Goal: Information Seeking & Learning: Check status

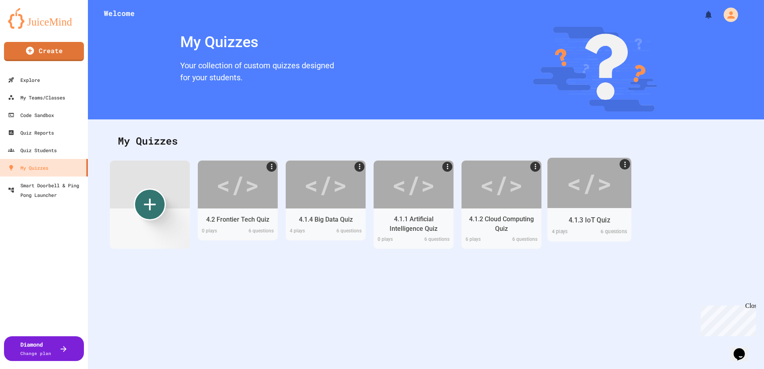
click at [581, 184] on div "</>" at bounding box center [589, 183] width 45 height 38
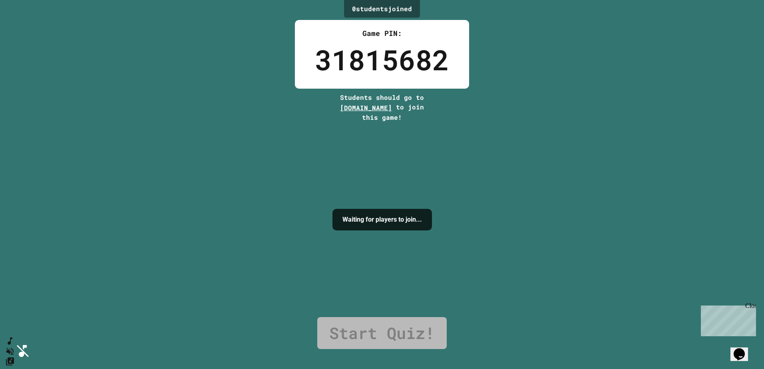
click at [14, 346] on icon "Mute music" at bounding box center [9, 352] width 12 height 12
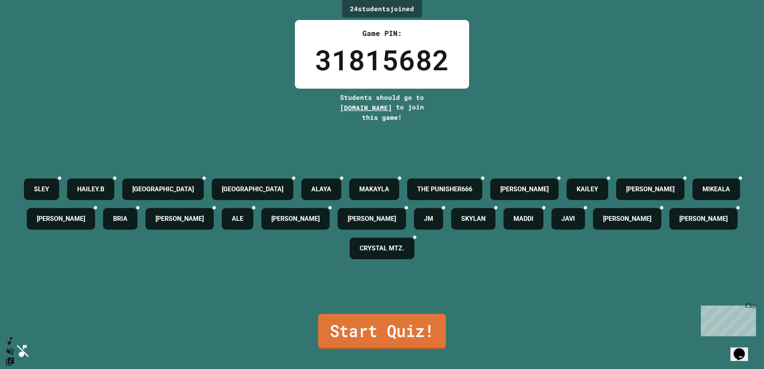
click at [423, 332] on link "Start Quiz!" at bounding box center [382, 331] width 128 height 35
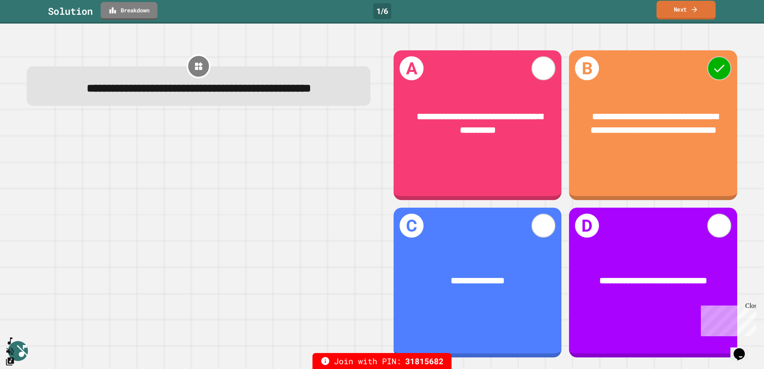
click at [680, 12] on link "Next" at bounding box center [686, 10] width 59 height 19
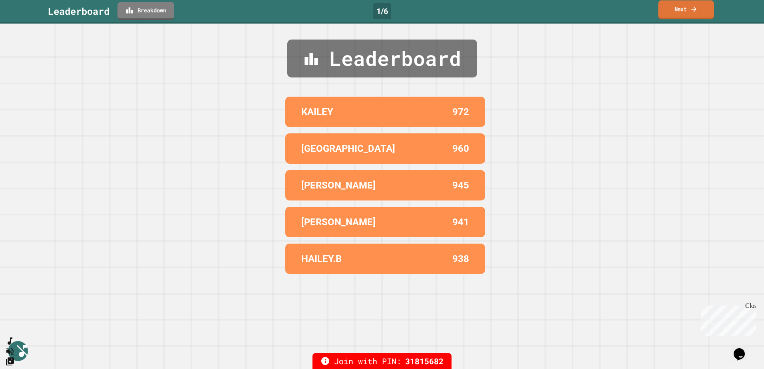
click at [694, 18] on link "Next" at bounding box center [686, 9] width 56 height 19
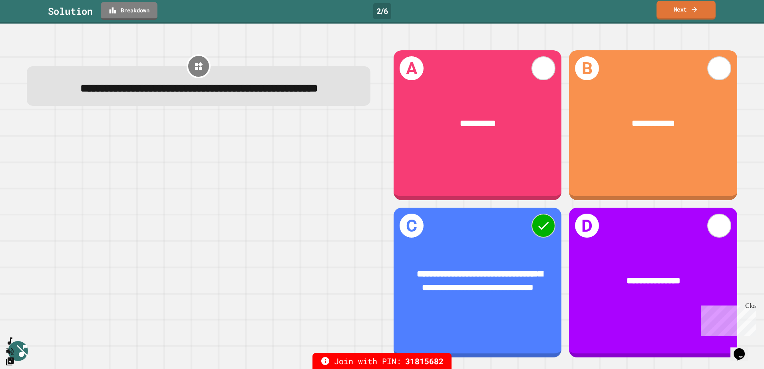
click at [682, 6] on link "Next" at bounding box center [686, 10] width 59 height 19
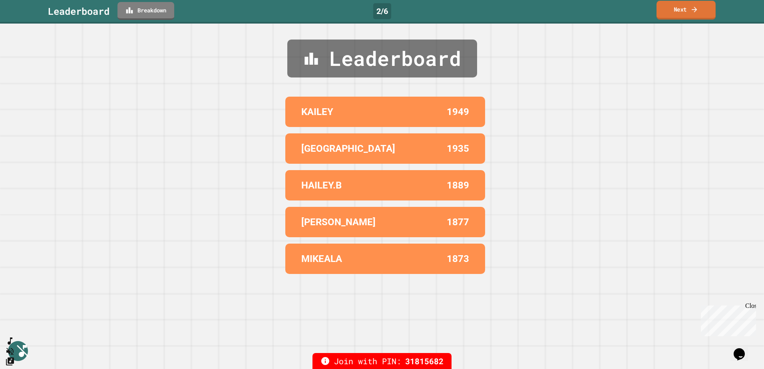
click at [676, 14] on link "Next" at bounding box center [686, 10] width 59 height 19
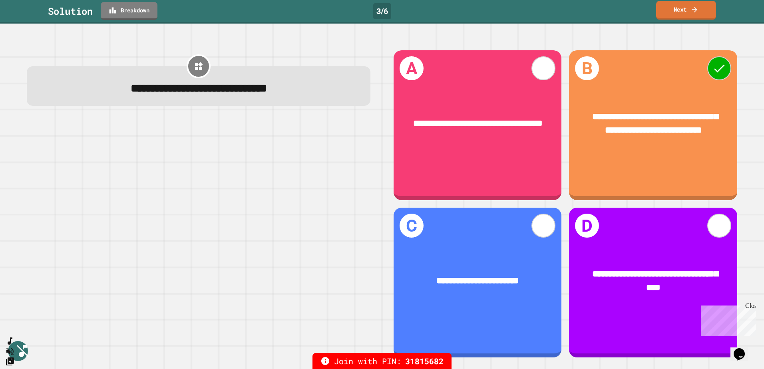
click at [696, 19] on link "Next" at bounding box center [686, 10] width 60 height 19
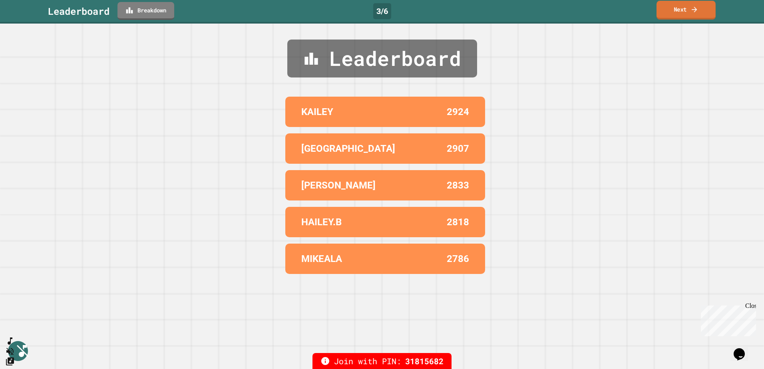
click at [690, 18] on link "Next" at bounding box center [686, 10] width 59 height 19
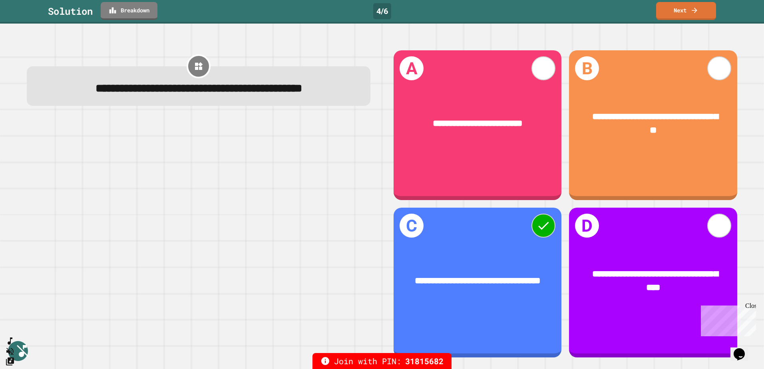
click at [693, 20] on div "Solution Breakdown 4 / 6 Next" at bounding box center [382, 12] width 764 height 24
click at [692, 14] on link "Next" at bounding box center [686, 10] width 61 height 19
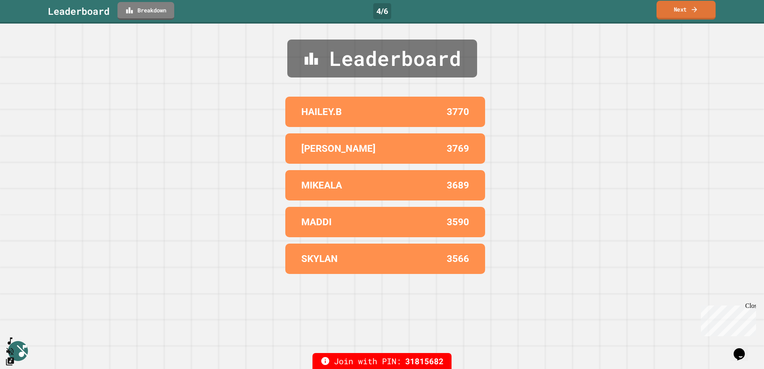
click at [680, 12] on link "Next" at bounding box center [686, 10] width 59 height 19
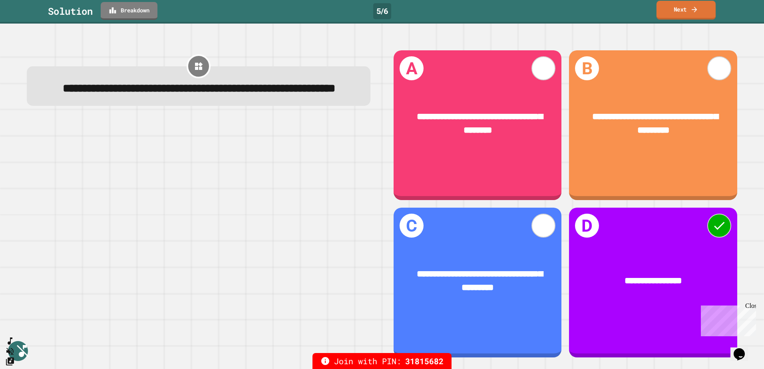
click at [693, 10] on icon at bounding box center [695, 9] width 8 height 8
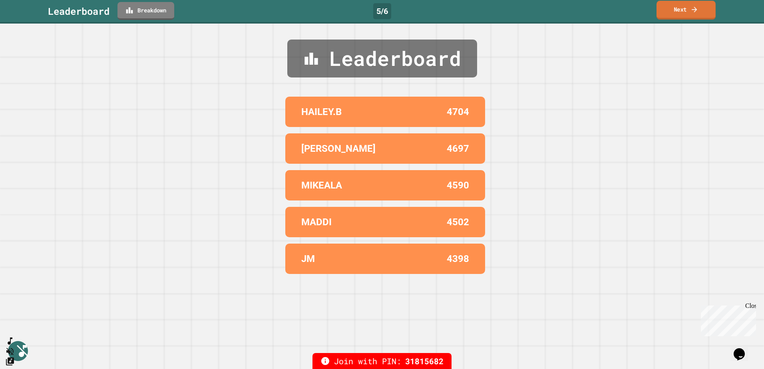
click at [699, 18] on link "Next" at bounding box center [686, 10] width 59 height 19
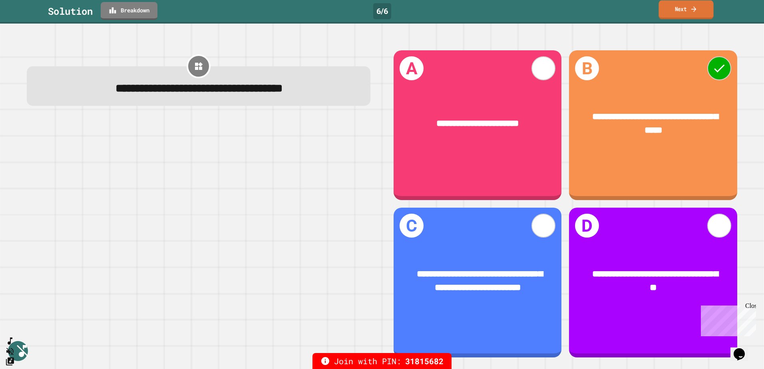
click at [674, 10] on link "Next" at bounding box center [686, 9] width 55 height 19
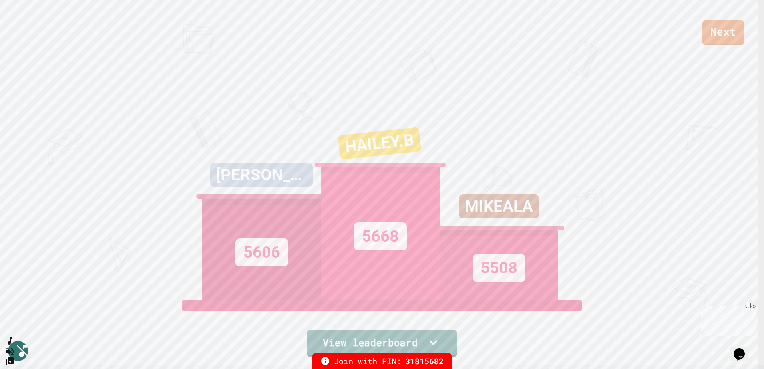
click at [414, 338] on link "View leaderboard" at bounding box center [382, 343] width 150 height 27
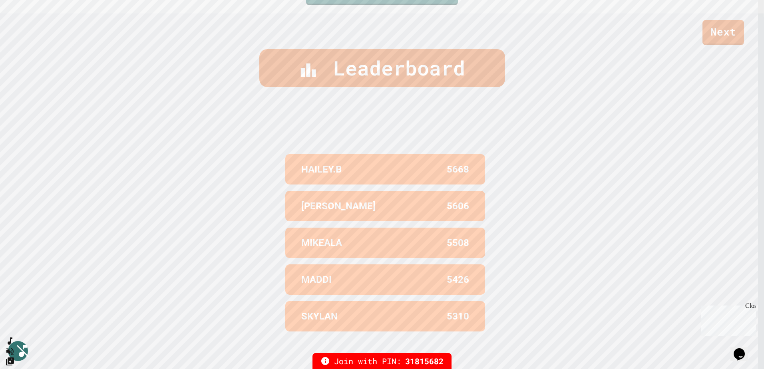
scroll to position [366, 0]
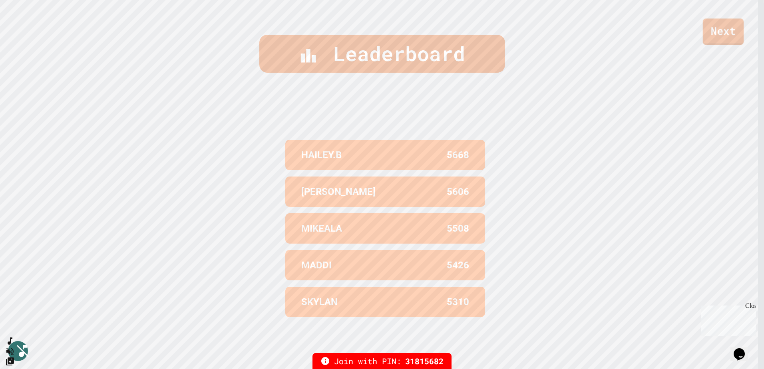
click at [722, 33] on link "Next" at bounding box center [723, 31] width 41 height 26
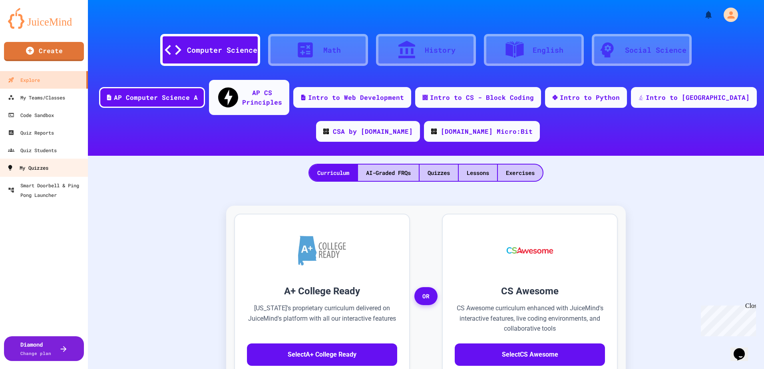
click at [35, 165] on div "My Quizzes" at bounding box center [28, 168] width 42 height 10
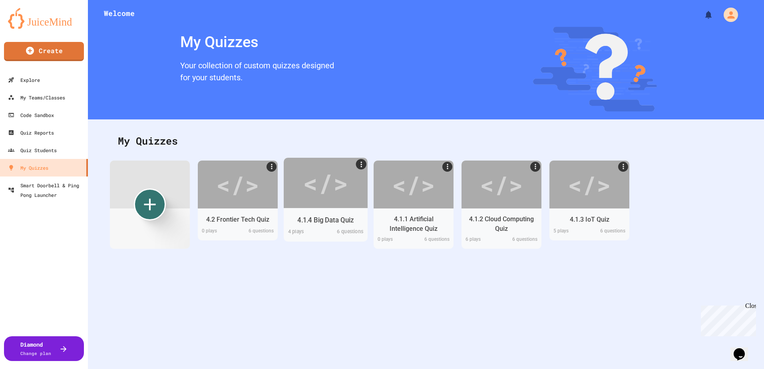
click at [325, 189] on div "</>" at bounding box center [325, 183] width 45 height 38
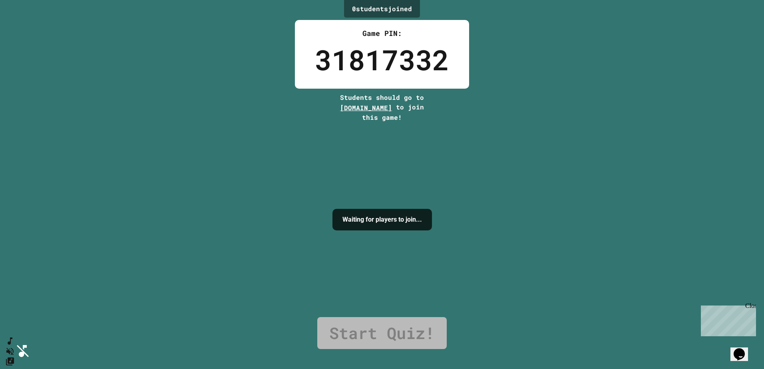
click at [14, 346] on icon "Mute music" at bounding box center [9, 352] width 12 height 12
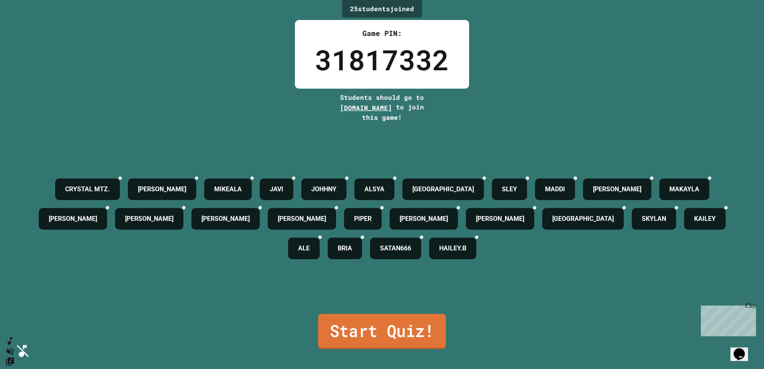
click at [405, 334] on link "Start Quiz!" at bounding box center [382, 331] width 128 height 35
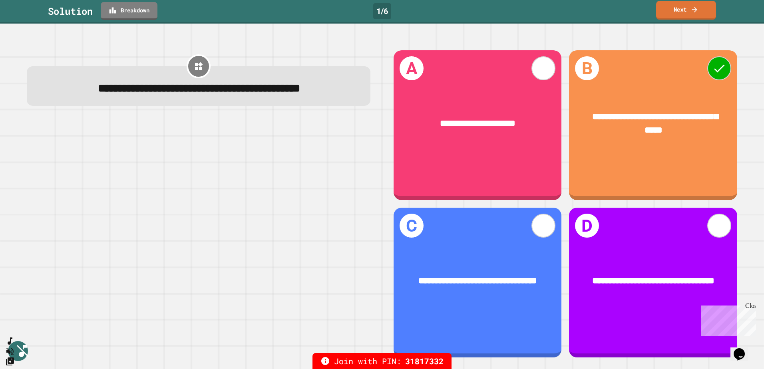
click at [690, 16] on link "Next" at bounding box center [686, 10] width 60 height 19
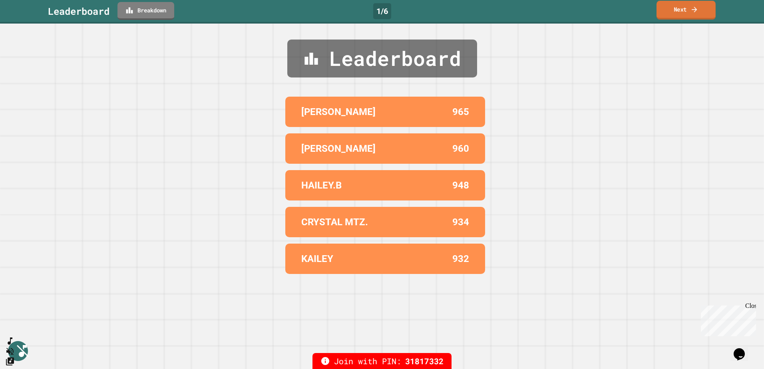
click at [691, 15] on link "Next" at bounding box center [686, 10] width 59 height 19
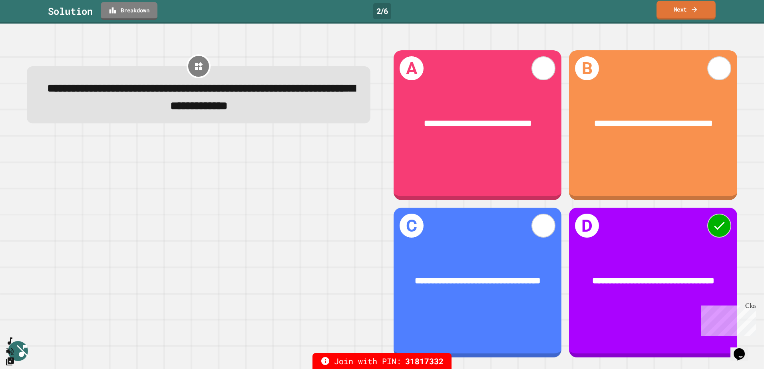
click at [705, 9] on link "Next" at bounding box center [686, 10] width 59 height 19
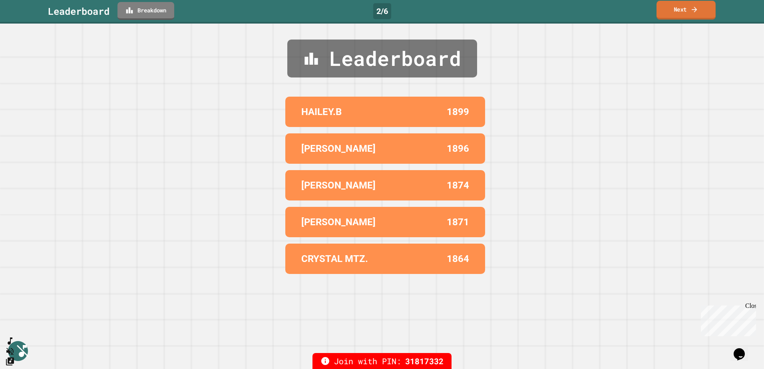
click at [691, 8] on icon at bounding box center [695, 9] width 8 height 8
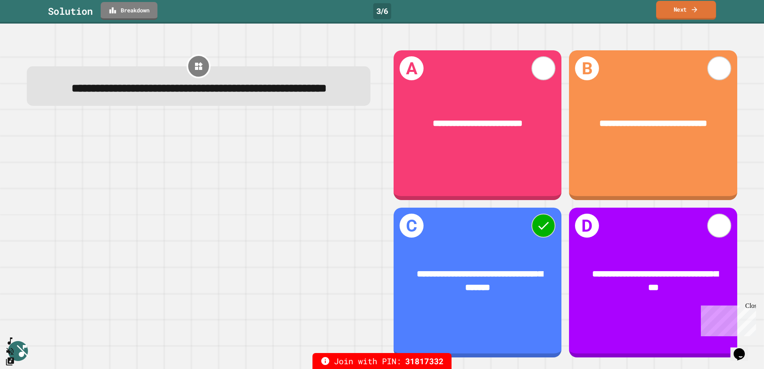
click at [689, 14] on link "Next" at bounding box center [686, 10] width 60 height 19
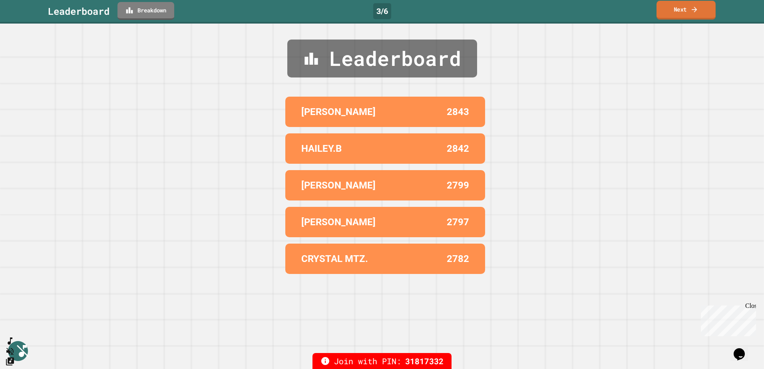
click at [689, 16] on link "Next" at bounding box center [686, 10] width 59 height 19
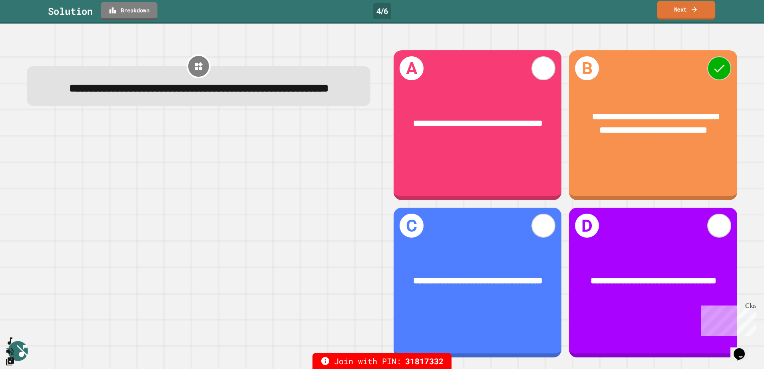
click at [675, 15] on link "Next" at bounding box center [686, 10] width 58 height 19
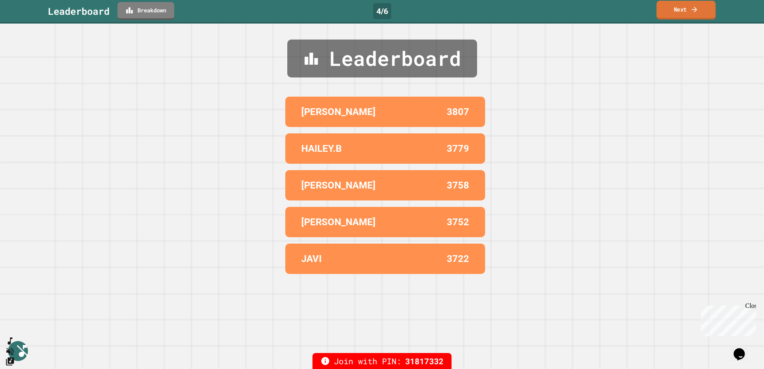
click at [693, 7] on icon at bounding box center [695, 9] width 8 height 8
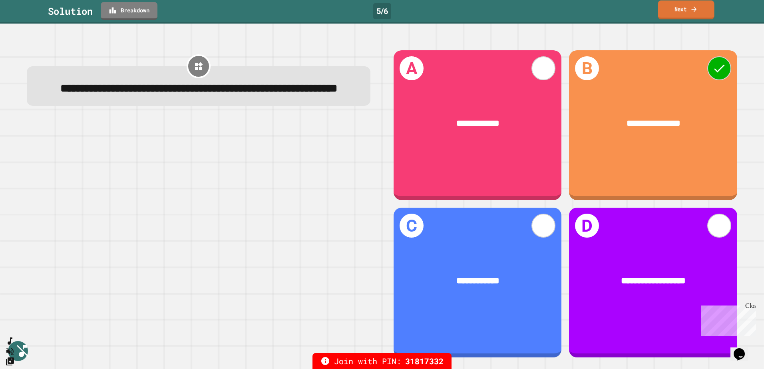
click at [688, 14] on link "Next" at bounding box center [686, 9] width 56 height 19
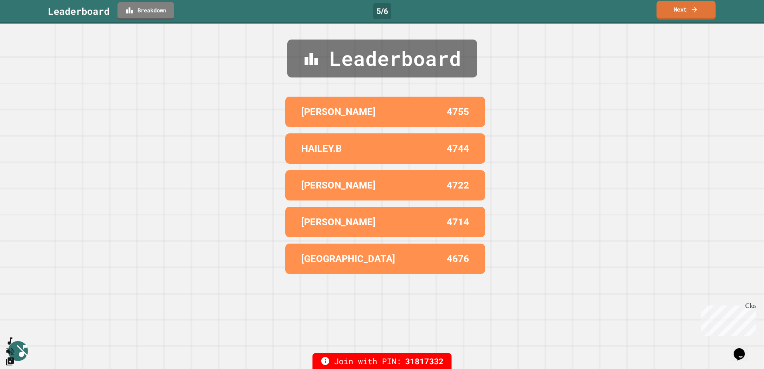
click at [667, 15] on link "Next" at bounding box center [686, 10] width 59 height 19
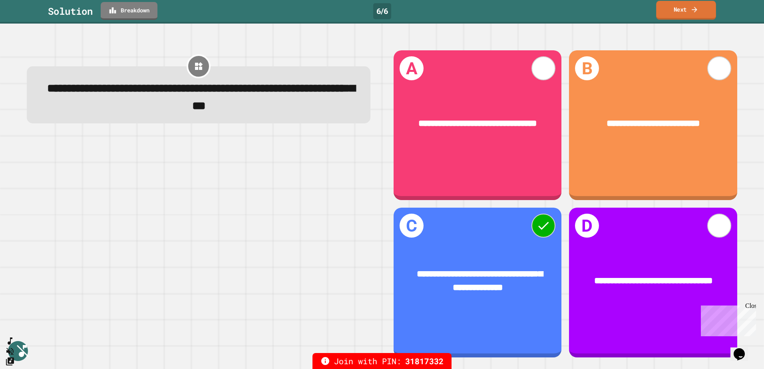
click at [671, 8] on link "Next" at bounding box center [686, 10] width 60 height 19
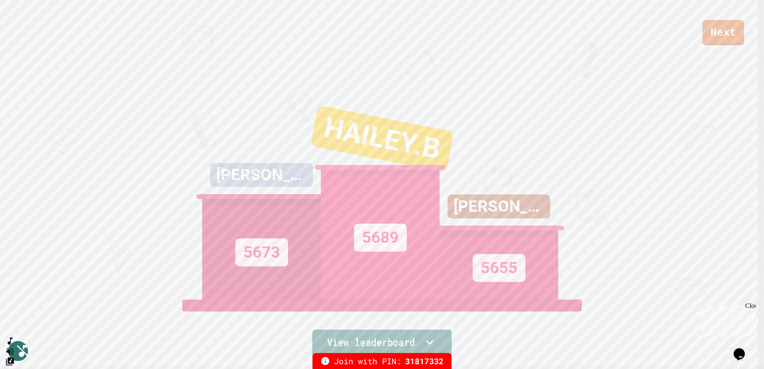
click at [384, 336] on link "View leaderboard" at bounding box center [381, 343] width 139 height 27
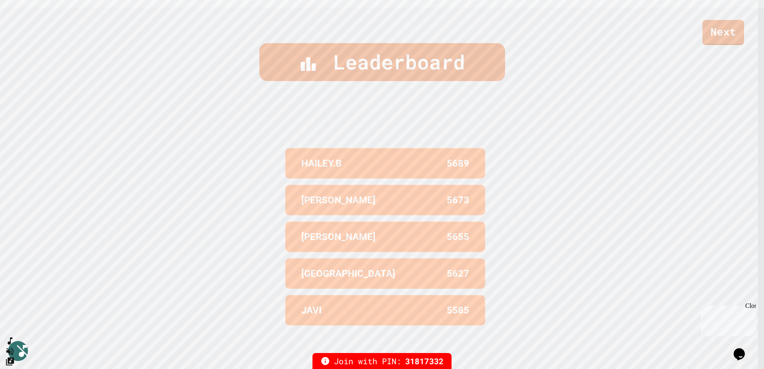
scroll to position [366, 0]
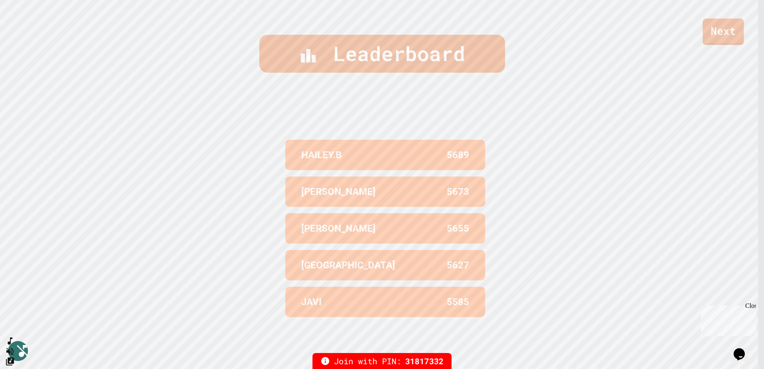
click at [728, 27] on link "Next" at bounding box center [723, 31] width 41 height 26
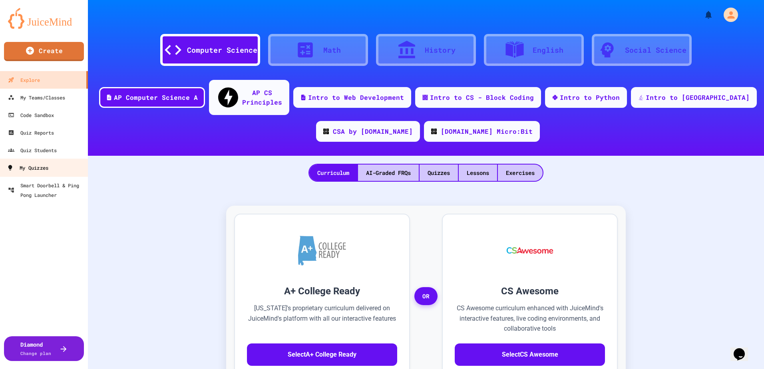
click at [25, 167] on div "My Quizzes" at bounding box center [28, 168] width 42 height 10
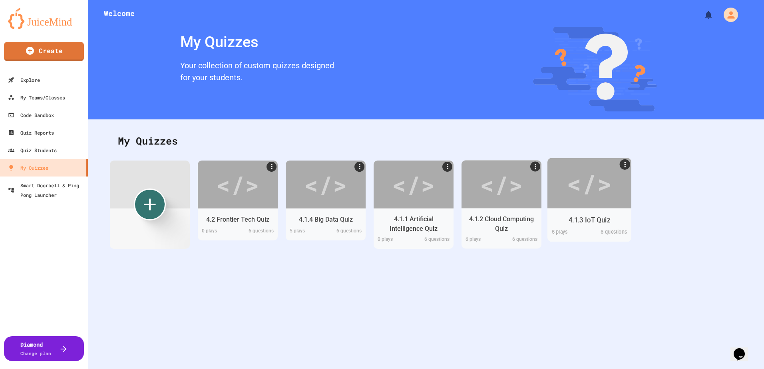
click at [584, 188] on div "</>" at bounding box center [589, 183] width 45 height 38
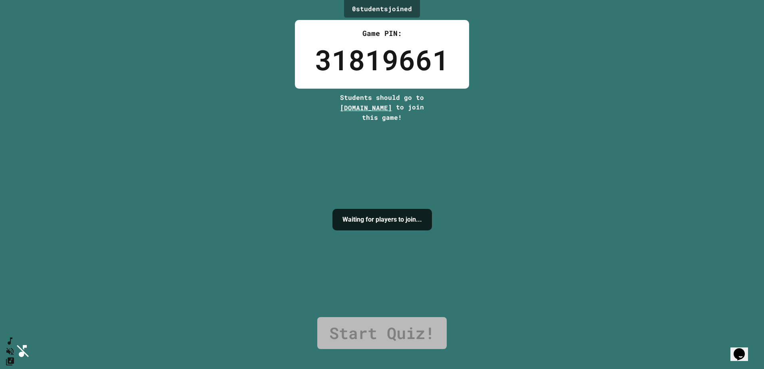
click at [13, 347] on icon "Mute music" at bounding box center [8, 351] width 9 height 8
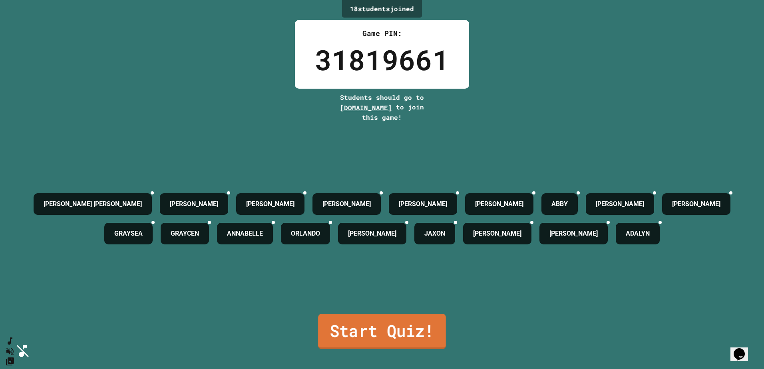
click at [405, 324] on link "Start Quiz!" at bounding box center [382, 331] width 128 height 35
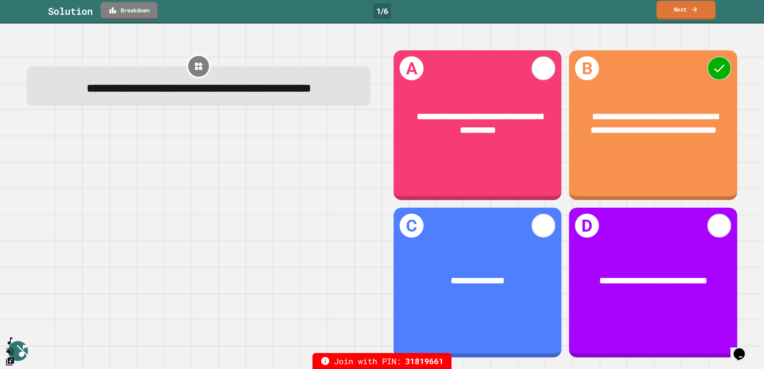
click at [677, 11] on link "Next" at bounding box center [686, 10] width 59 height 19
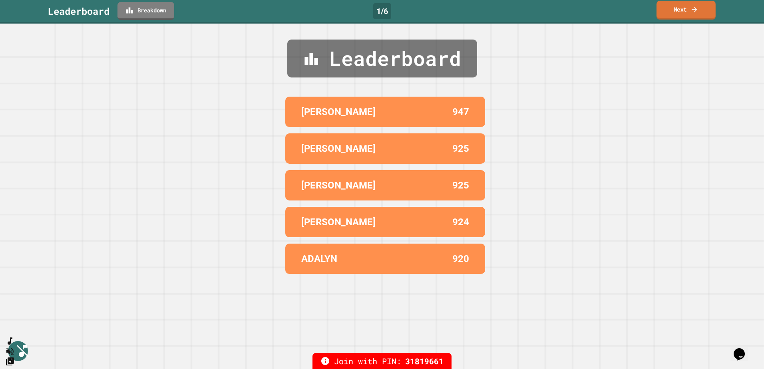
click at [696, 6] on icon at bounding box center [695, 9] width 8 height 8
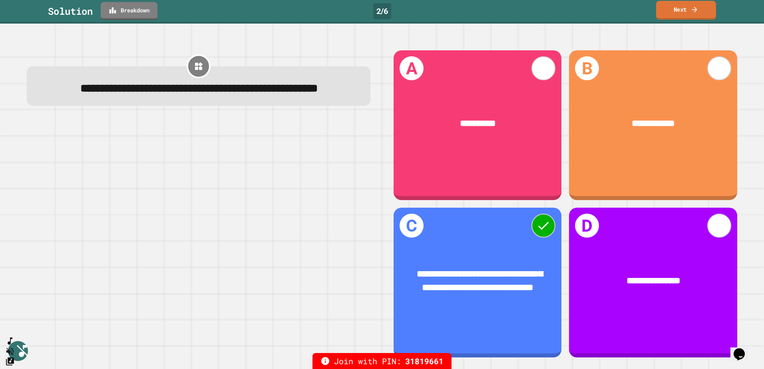
click at [677, 10] on link "Next" at bounding box center [686, 10] width 60 height 19
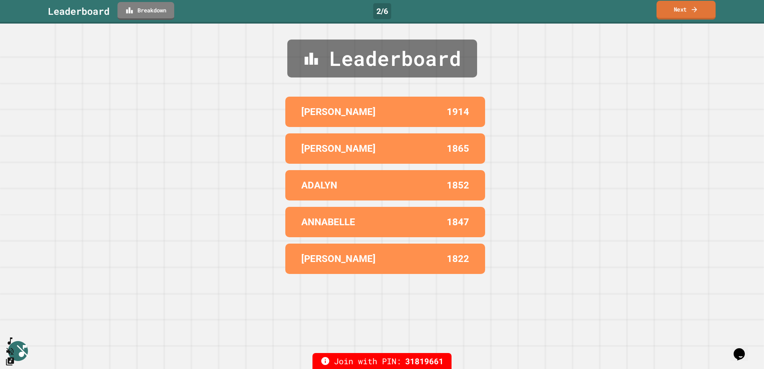
click at [695, 13] on link "Next" at bounding box center [686, 10] width 59 height 19
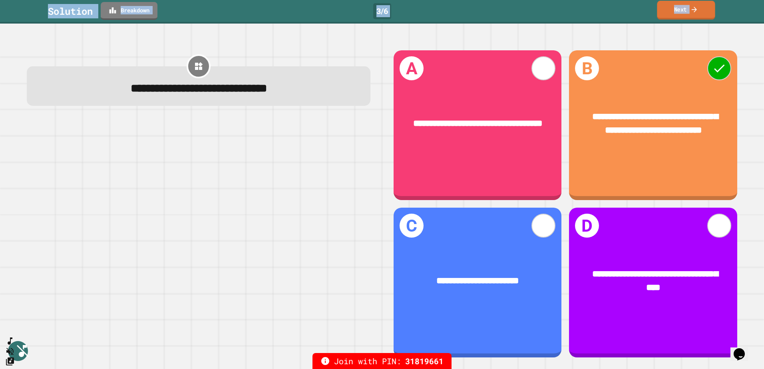
click at [683, 11] on link "Next" at bounding box center [686, 10] width 58 height 19
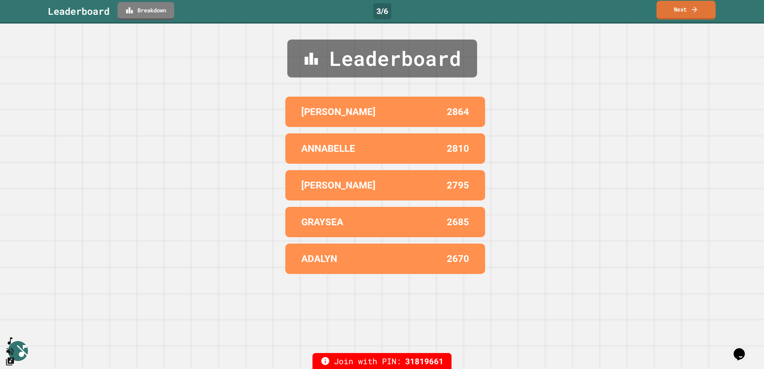
click at [681, 11] on link "Next" at bounding box center [686, 10] width 59 height 19
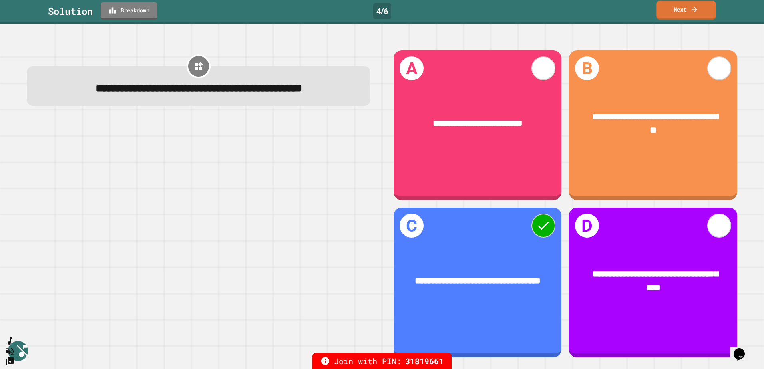
click at [672, 14] on link "Next" at bounding box center [686, 10] width 60 height 19
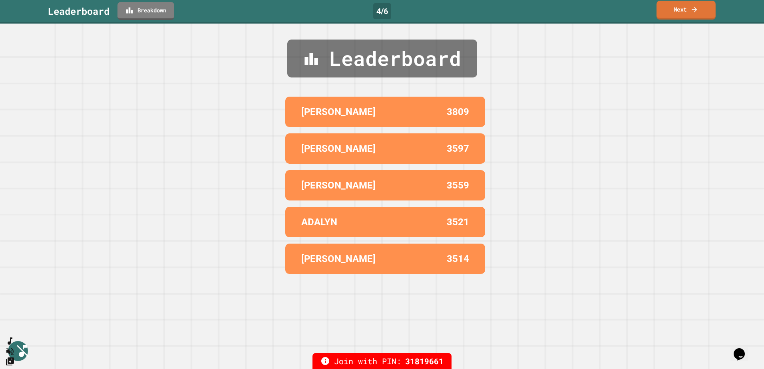
click at [686, 15] on link "Next" at bounding box center [686, 10] width 59 height 19
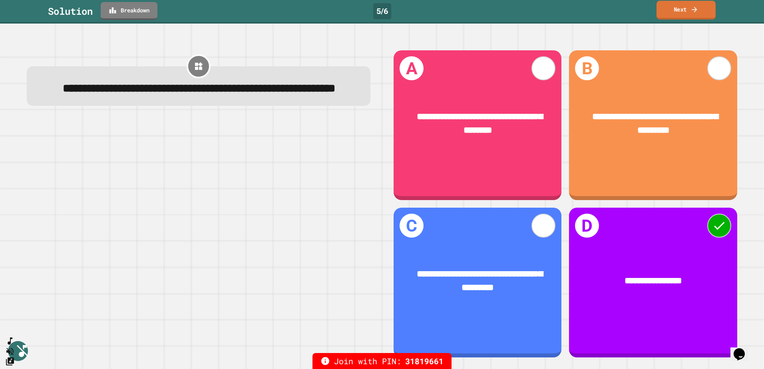
click at [686, 16] on link "Next" at bounding box center [686, 10] width 59 height 19
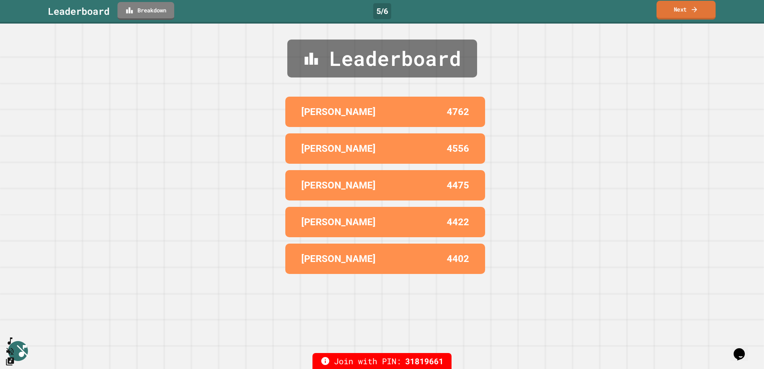
click at [686, 16] on link "Next" at bounding box center [686, 10] width 59 height 19
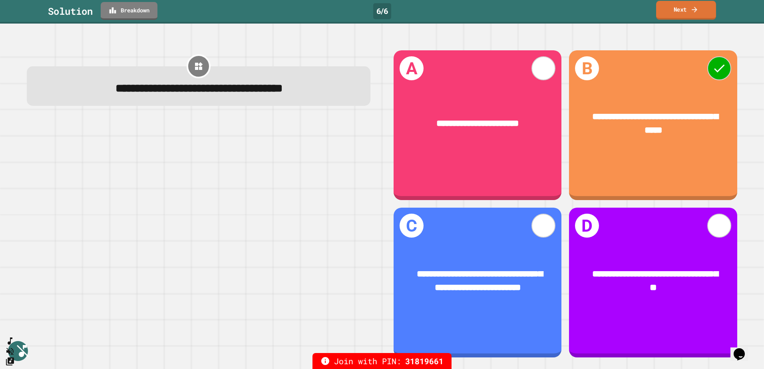
click at [680, 12] on link "Next" at bounding box center [686, 10] width 60 height 19
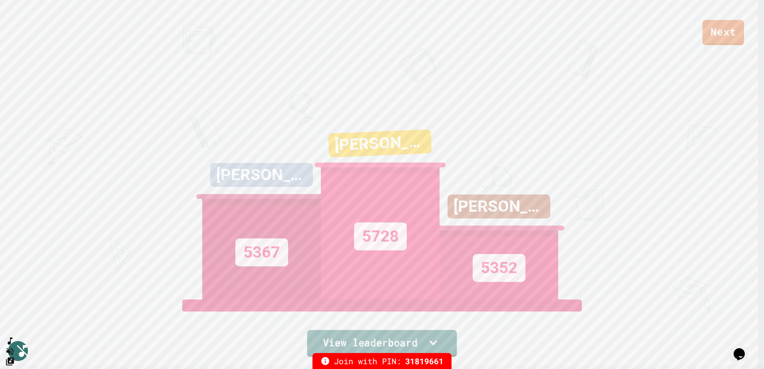
click at [373, 345] on link "View leaderboard" at bounding box center [382, 343] width 150 height 27
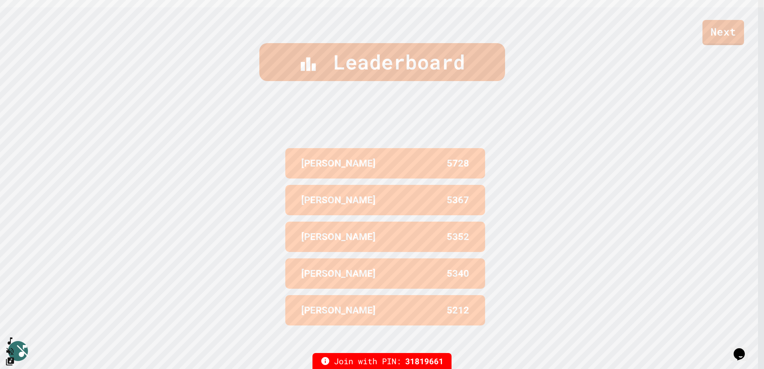
scroll to position [366, 0]
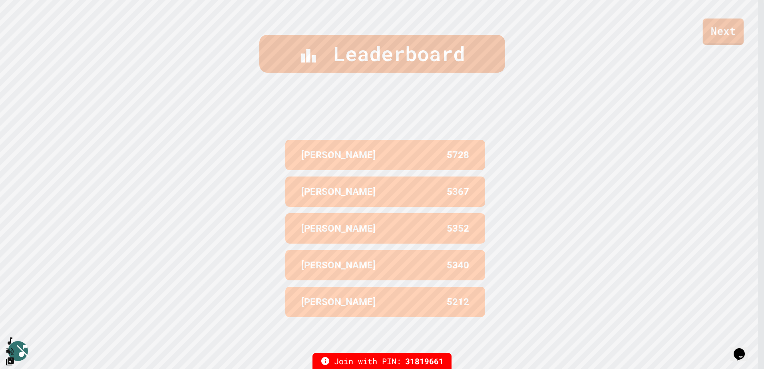
click at [716, 34] on link "Next" at bounding box center [723, 31] width 41 height 26
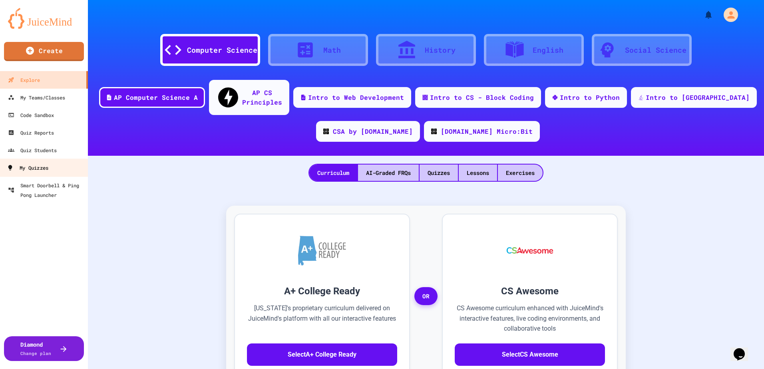
click at [26, 163] on div "My Quizzes" at bounding box center [28, 168] width 42 height 10
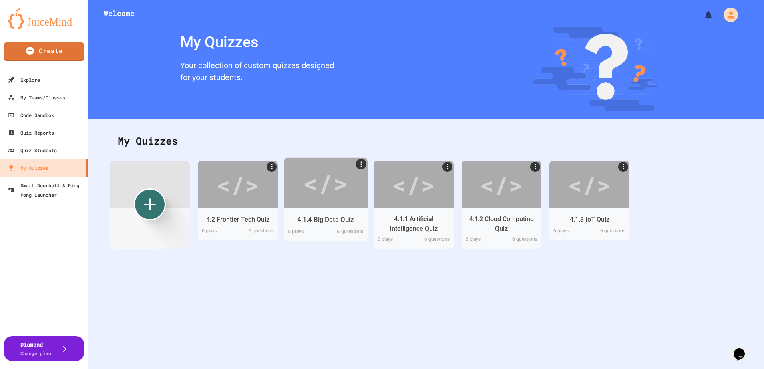
click at [311, 192] on div "</>" at bounding box center [325, 183] width 45 height 38
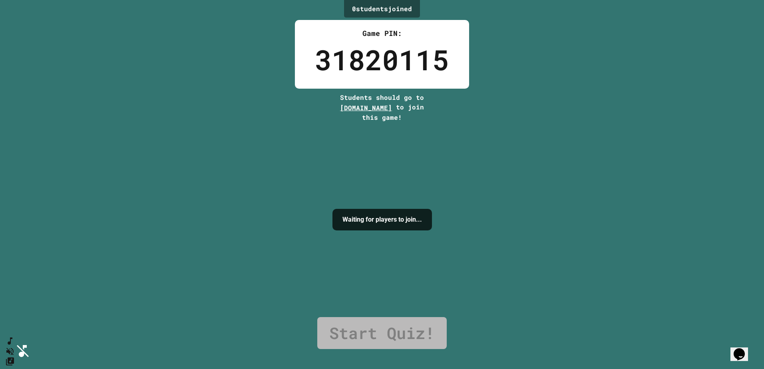
click at [12, 346] on icon "Mute music" at bounding box center [9, 352] width 12 height 12
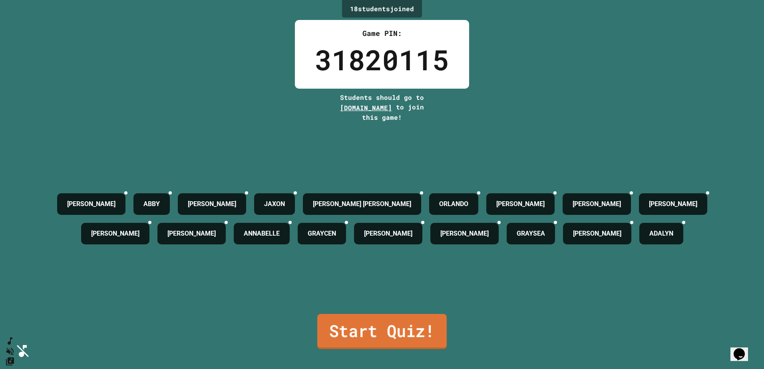
click at [359, 331] on link "Start Quiz!" at bounding box center [381, 331] width 129 height 35
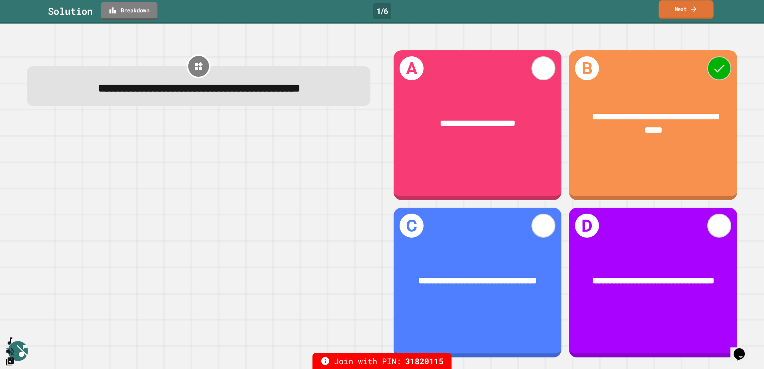
click at [698, 16] on link "Next" at bounding box center [686, 9] width 55 height 19
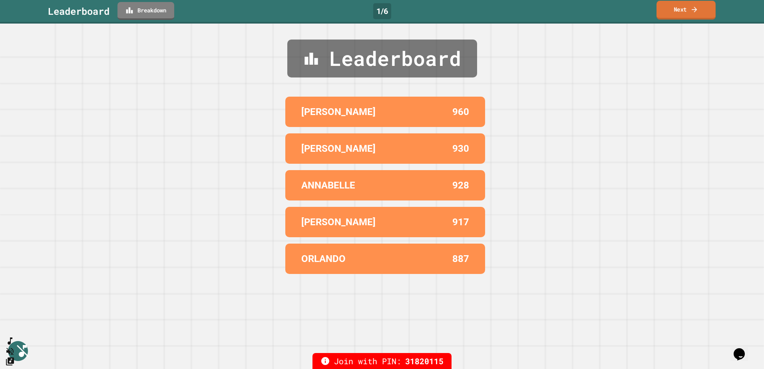
click at [698, 15] on link "Next" at bounding box center [686, 10] width 59 height 19
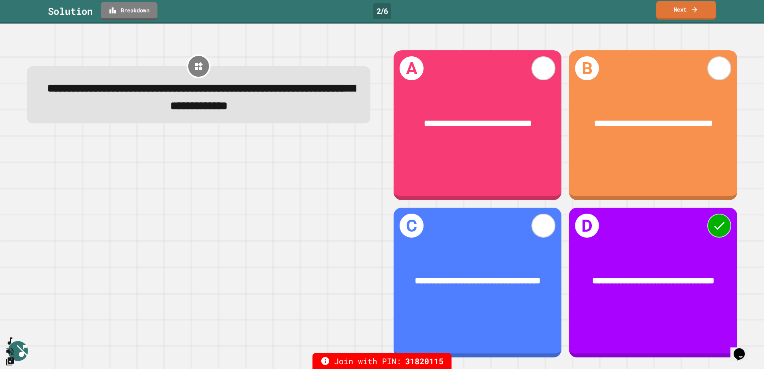
click at [695, 15] on link "Next" at bounding box center [686, 10] width 60 height 19
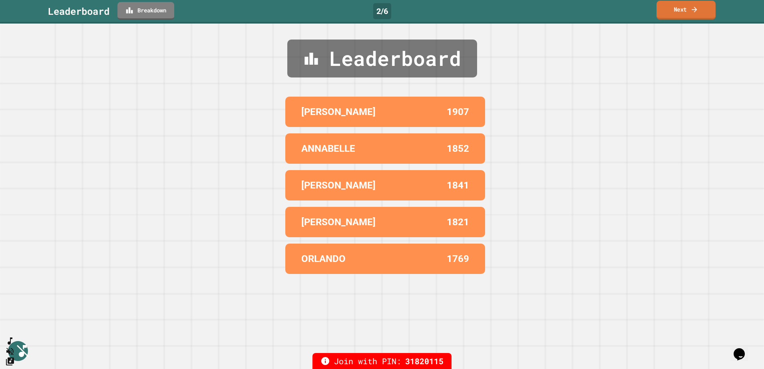
click at [695, 15] on link "Next" at bounding box center [686, 10] width 59 height 19
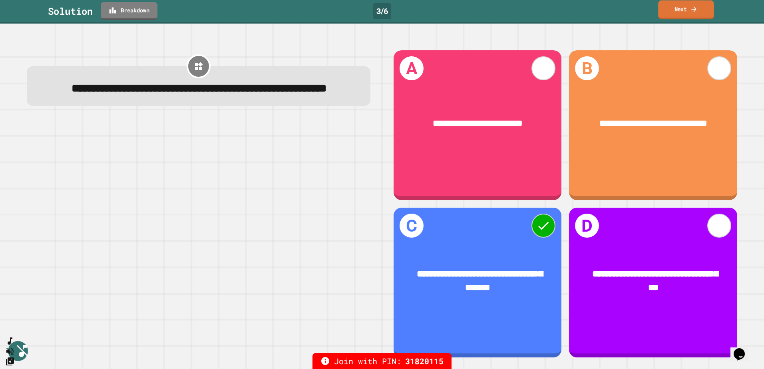
click at [684, 13] on link "Next" at bounding box center [686, 9] width 56 height 19
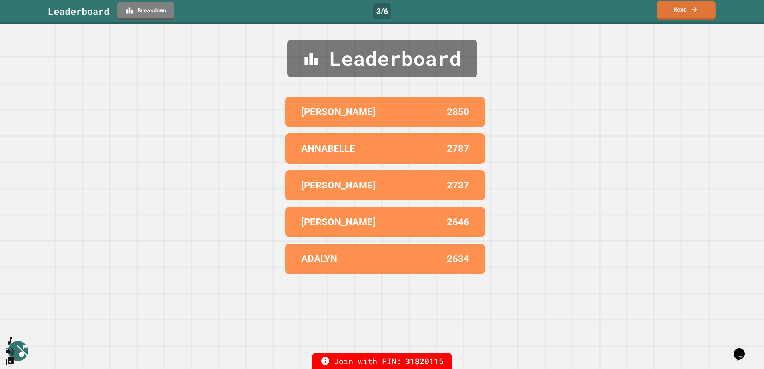
click at [683, 10] on link "Next" at bounding box center [686, 10] width 59 height 19
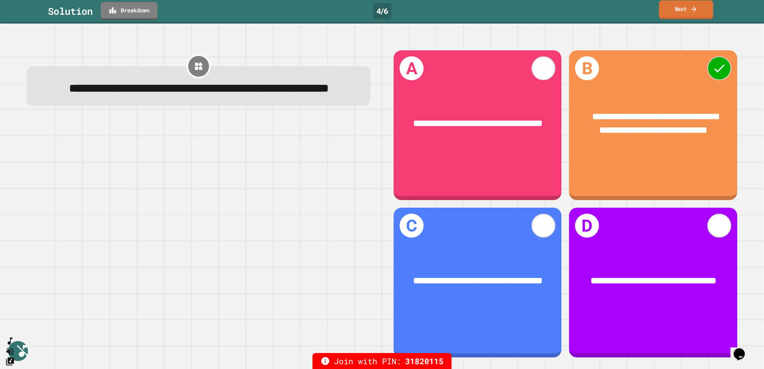
click at [689, 18] on link "Next" at bounding box center [686, 9] width 54 height 19
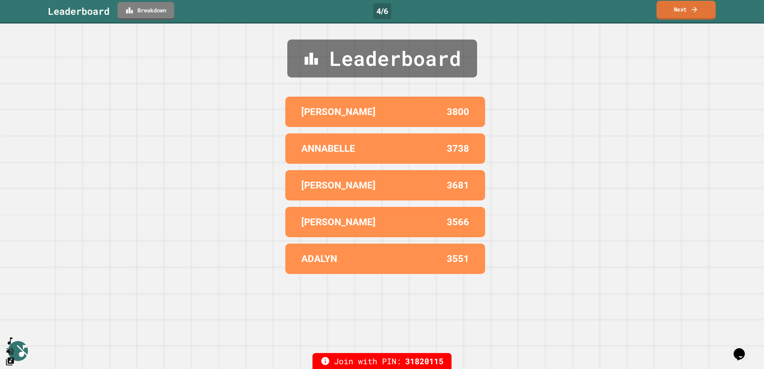
click at [691, 16] on link "Next" at bounding box center [686, 10] width 59 height 19
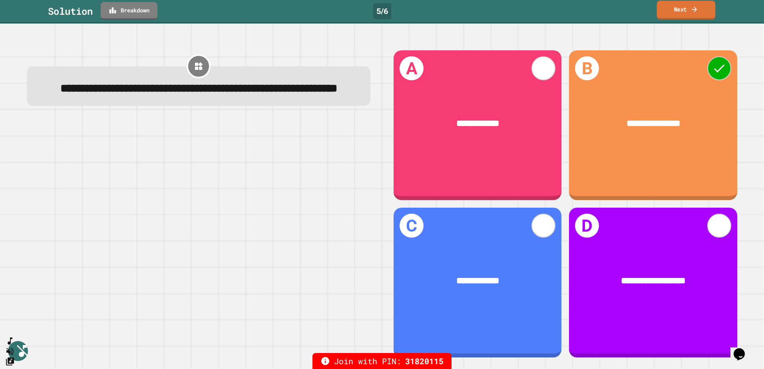
click at [673, 17] on link "Next" at bounding box center [686, 10] width 58 height 19
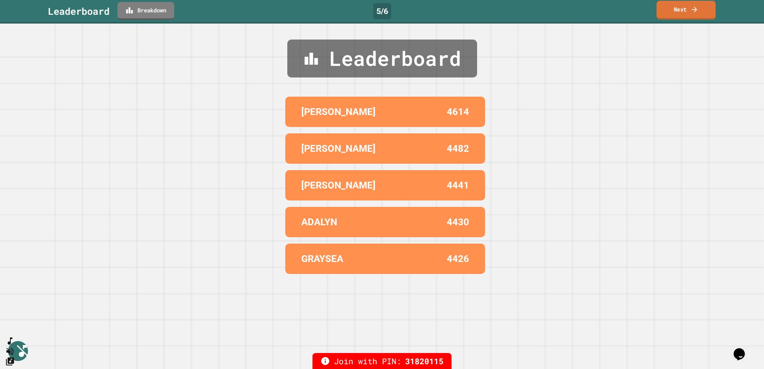
click at [674, 16] on link "Next" at bounding box center [686, 10] width 59 height 19
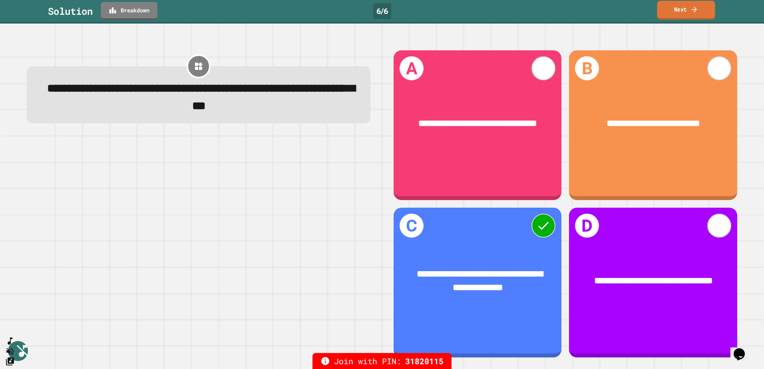
click at [682, 14] on link "Next" at bounding box center [686, 10] width 58 height 19
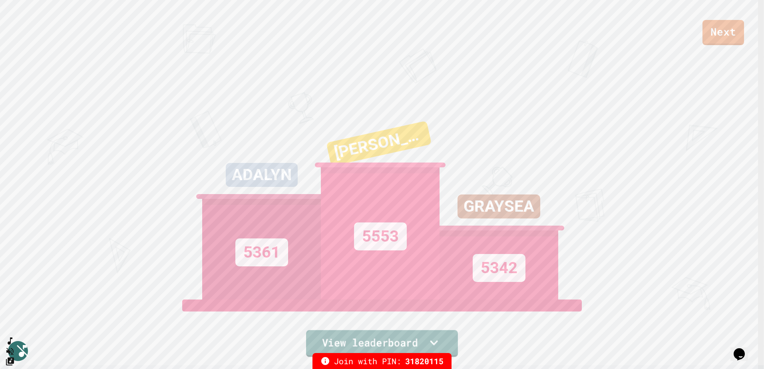
click at [426, 335] on icon at bounding box center [434, 342] width 16 height 17
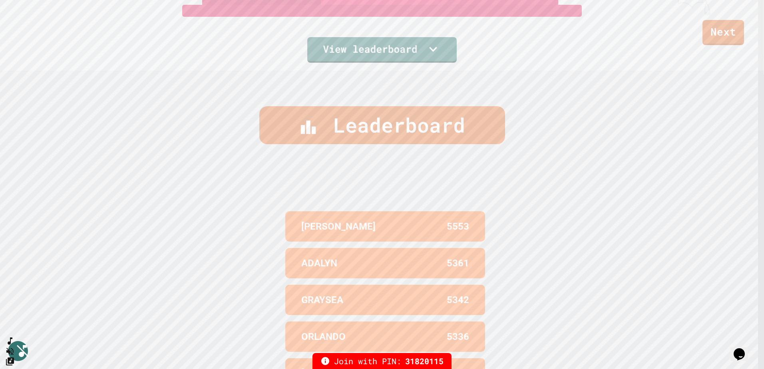
scroll to position [366, 0]
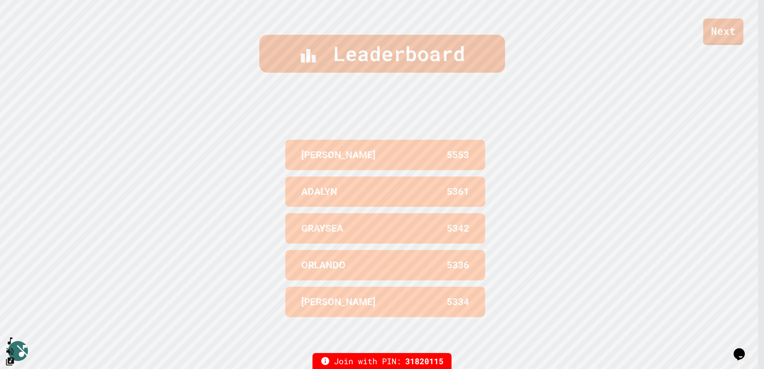
click at [726, 37] on link "Next" at bounding box center [723, 31] width 40 height 26
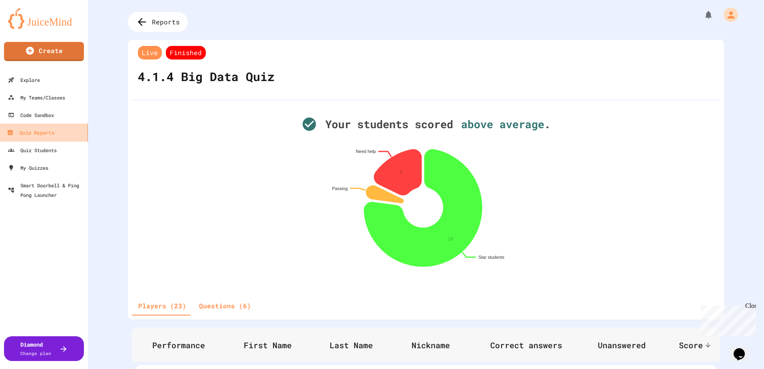
click at [42, 135] on div "Quiz Reports" at bounding box center [30, 133] width 47 height 10
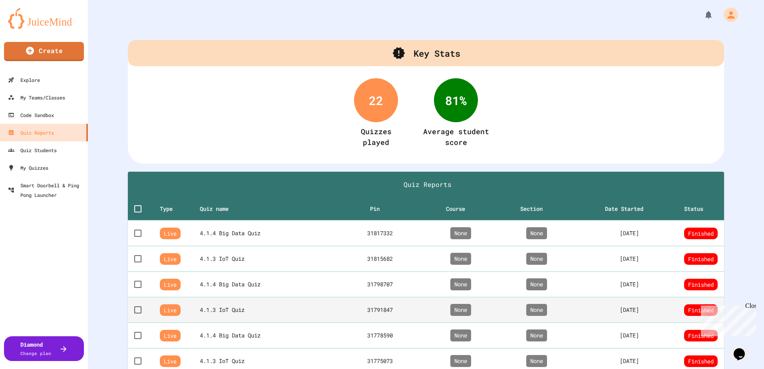
click at [243, 306] on th "4.1.3 IoT Quiz" at bounding box center [268, 310] width 137 height 26
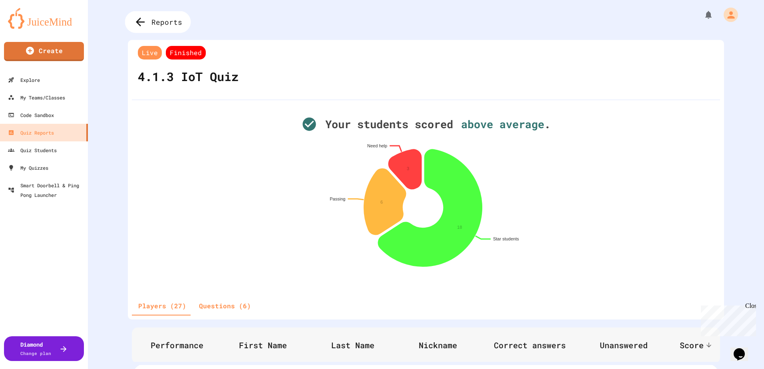
click at [141, 21] on icon at bounding box center [140, 22] width 13 height 13
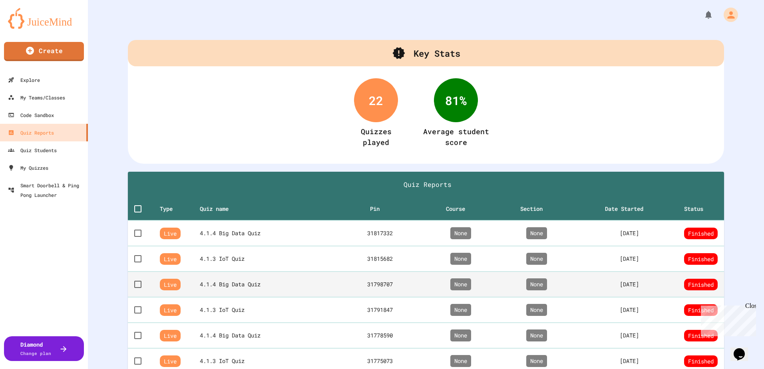
click at [240, 291] on th "4.1.4 Big Data Quiz" at bounding box center [268, 285] width 137 height 26
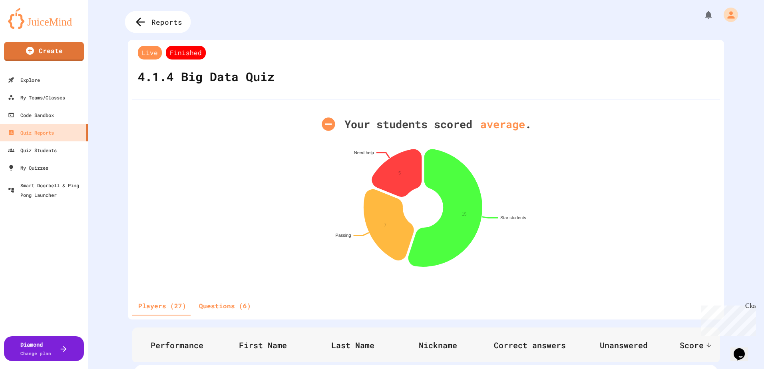
click at [139, 22] on icon at bounding box center [140, 22] width 9 height 9
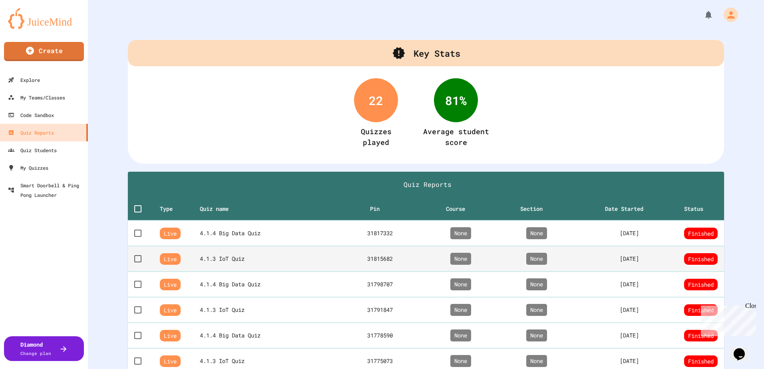
click at [231, 255] on th "4.1.3 IoT Quiz" at bounding box center [268, 259] width 137 height 26
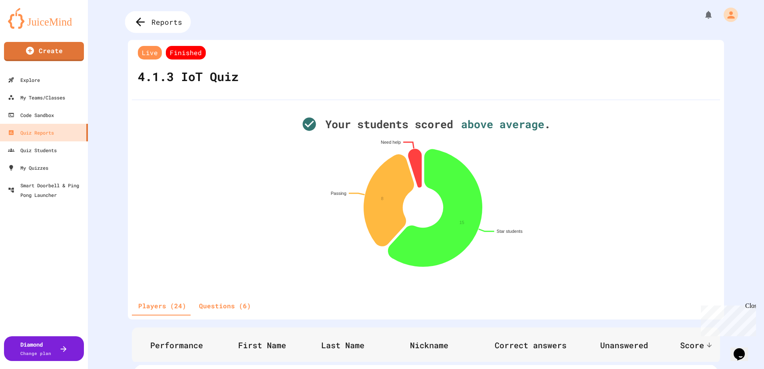
click at [148, 20] on div "Reports" at bounding box center [158, 22] width 66 height 22
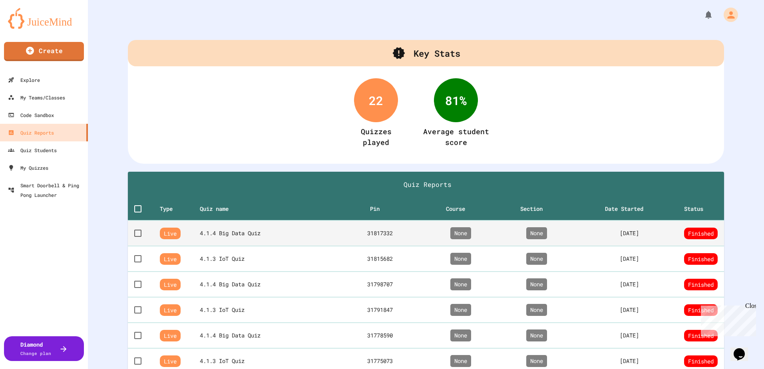
click at [237, 236] on th "4.1.4 Big Data Quiz" at bounding box center [268, 234] width 137 height 26
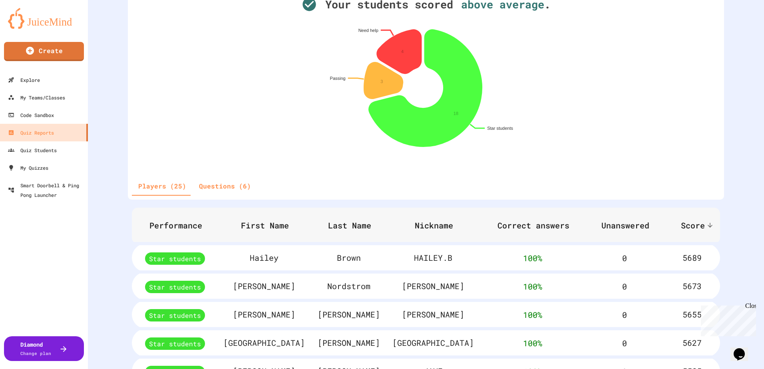
scroll to position [320, 0]
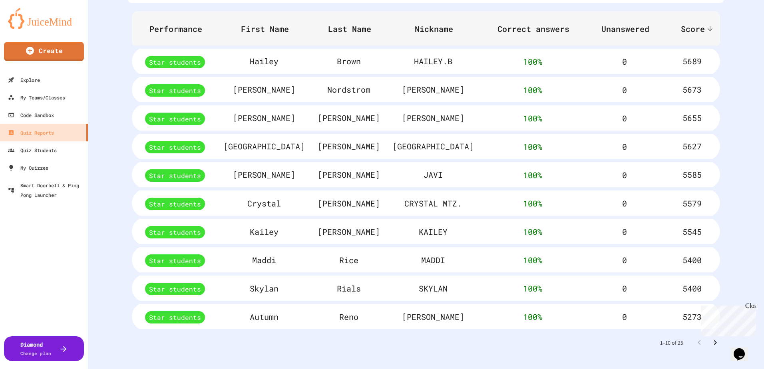
click at [711, 344] on icon "Go to next page" at bounding box center [716, 343] width 10 height 10
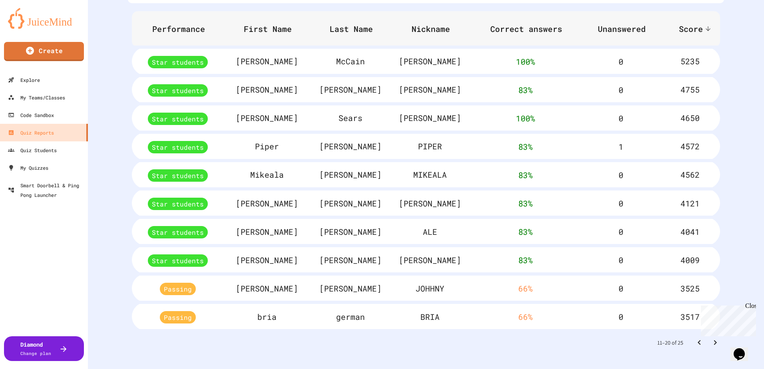
click at [711, 344] on icon "Go to next page" at bounding box center [716, 343] width 10 height 10
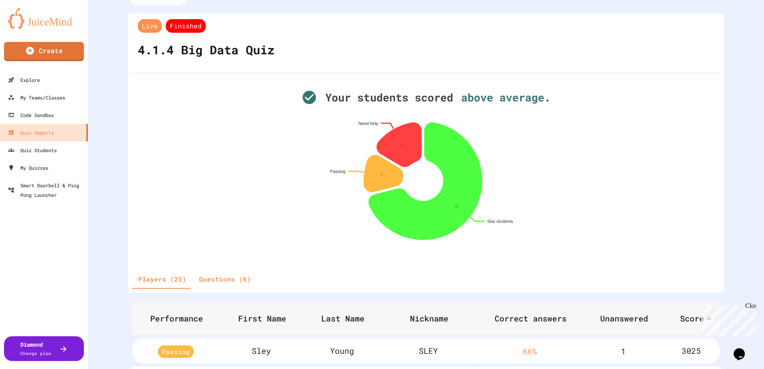
scroll to position [0, 0]
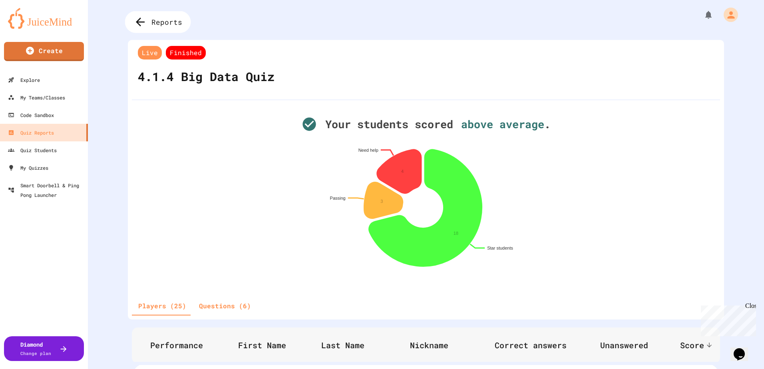
click at [160, 21] on span "Reports" at bounding box center [166, 22] width 31 height 10
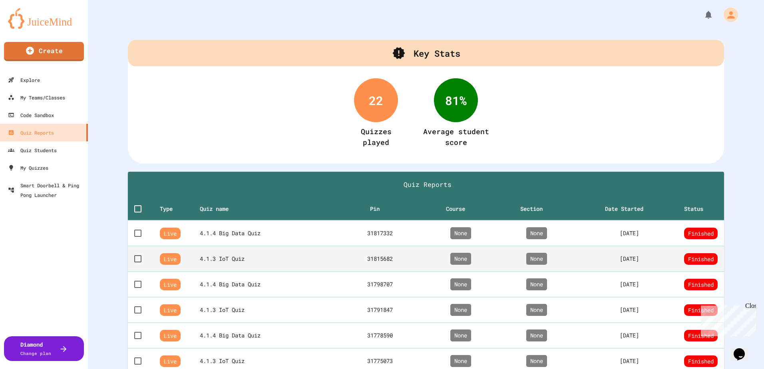
click at [238, 252] on th "4.1.3 IoT Quiz" at bounding box center [268, 259] width 137 height 26
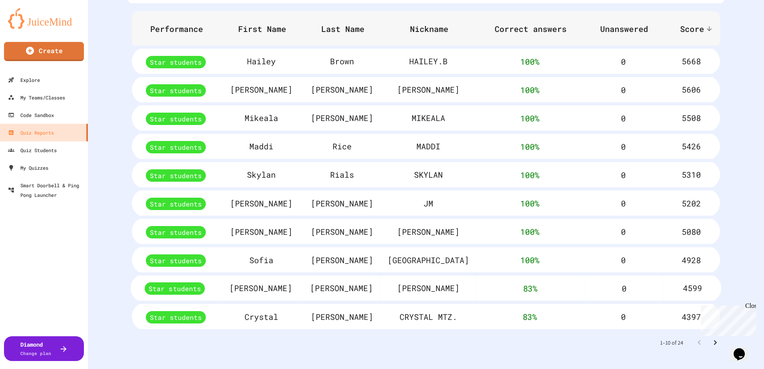
scroll to position [328, 0]
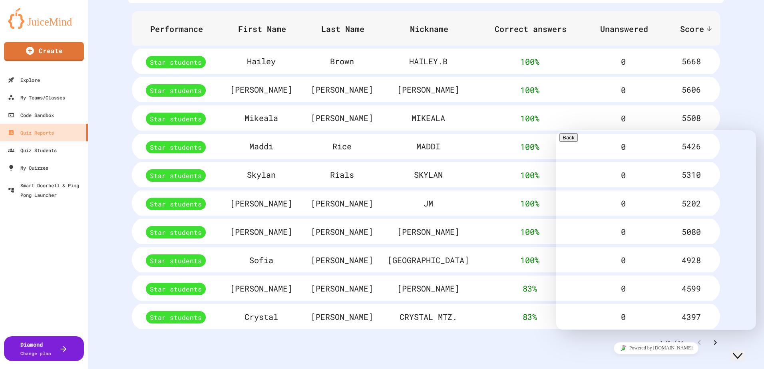
click at [445, 332] on div "1–10 of 24" at bounding box center [426, 342] width 596 height 21
click at [745, 354] on button "Close Chat This icon closes the chat window." at bounding box center [738, 356] width 14 height 10
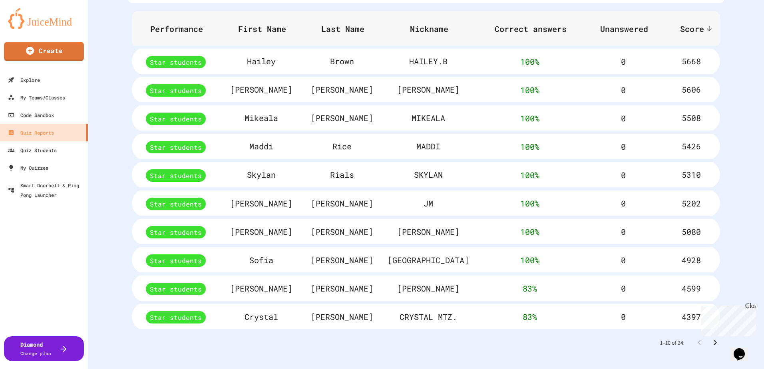
click at [750, 307] on div "Close" at bounding box center [750, 308] width 10 height 10
click at [711, 340] on icon "Go to next page" at bounding box center [716, 343] width 10 height 10
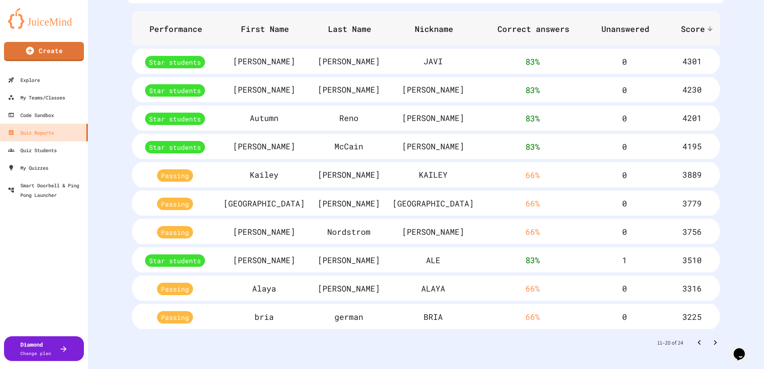
click at [711, 339] on icon "Go to next page" at bounding box center [716, 343] width 10 height 10
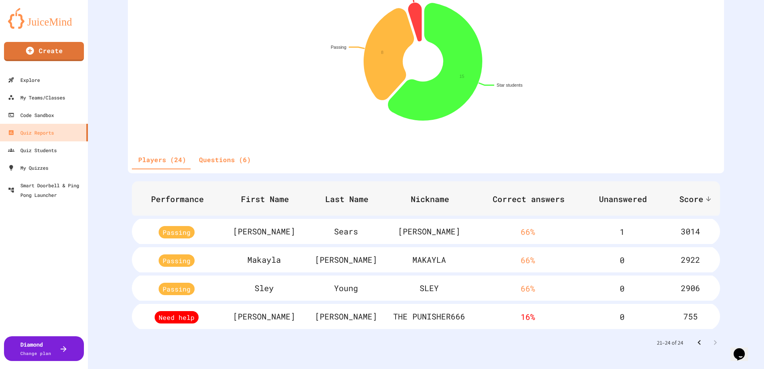
click at [691, 338] on button "Go to previous page" at bounding box center [699, 343] width 16 height 16
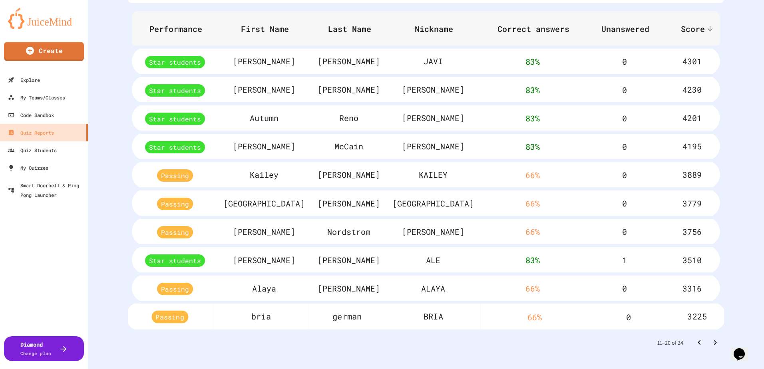
scroll to position [328, 0]
click at [711, 339] on icon "Go to next page" at bounding box center [716, 343] width 10 height 10
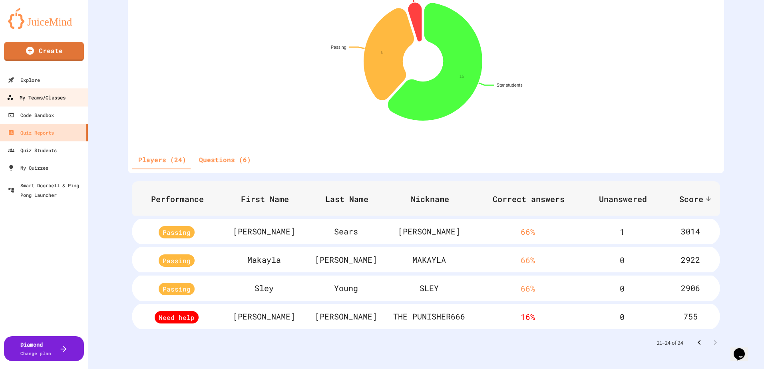
click at [40, 102] on div "My Teams/Classes" at bounding box center [36, 98] width 59 height 10
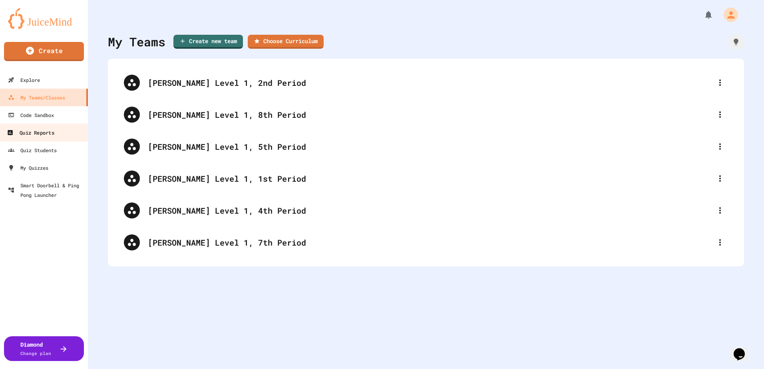
click at [48, 130] on div "Quiz Reports" at bounding box center [30, 133] width 47 height 10
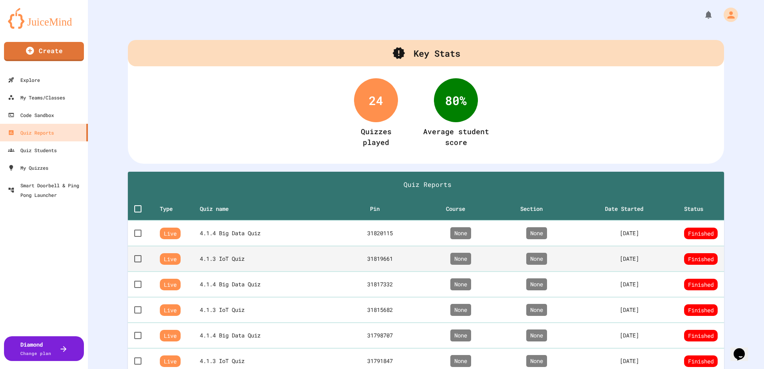
click at [215, 255] on th "4.1.3 IoT Quiz" at bounding box center [268, 259] width 137 height 26
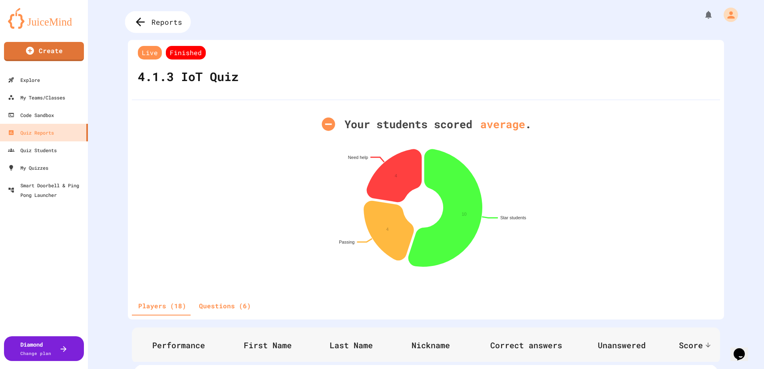
click at [136, 22] on icon at bounding box center [140, 22] width 13 height 13
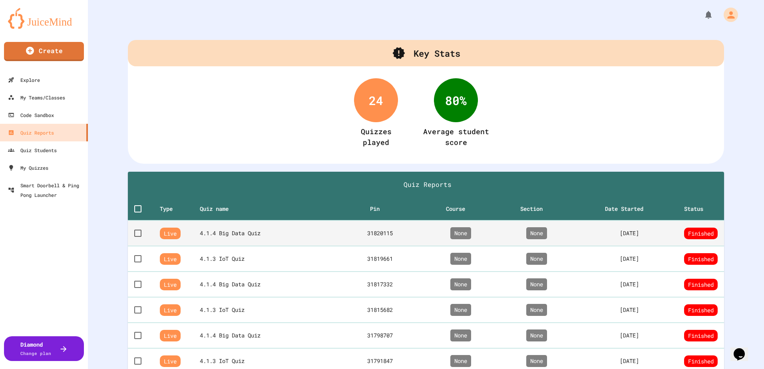
click at [247, 235] on th "4.1.4 Big Data Quiz" at bounding box center [268, 234] width 137 height 26
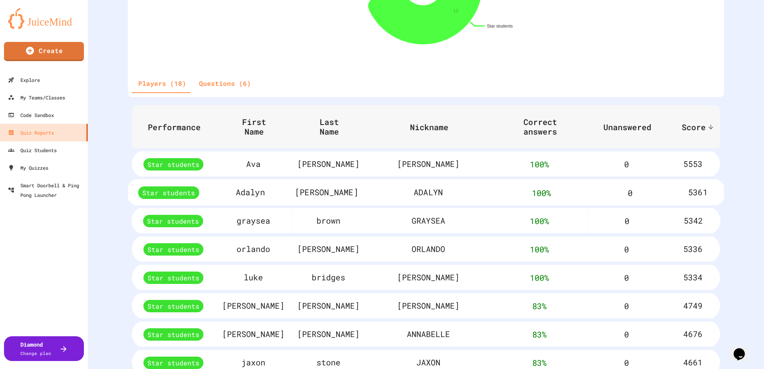
scroll to position [240, 0]
